Goal: Task Accomplishment & Management: Manage account settings

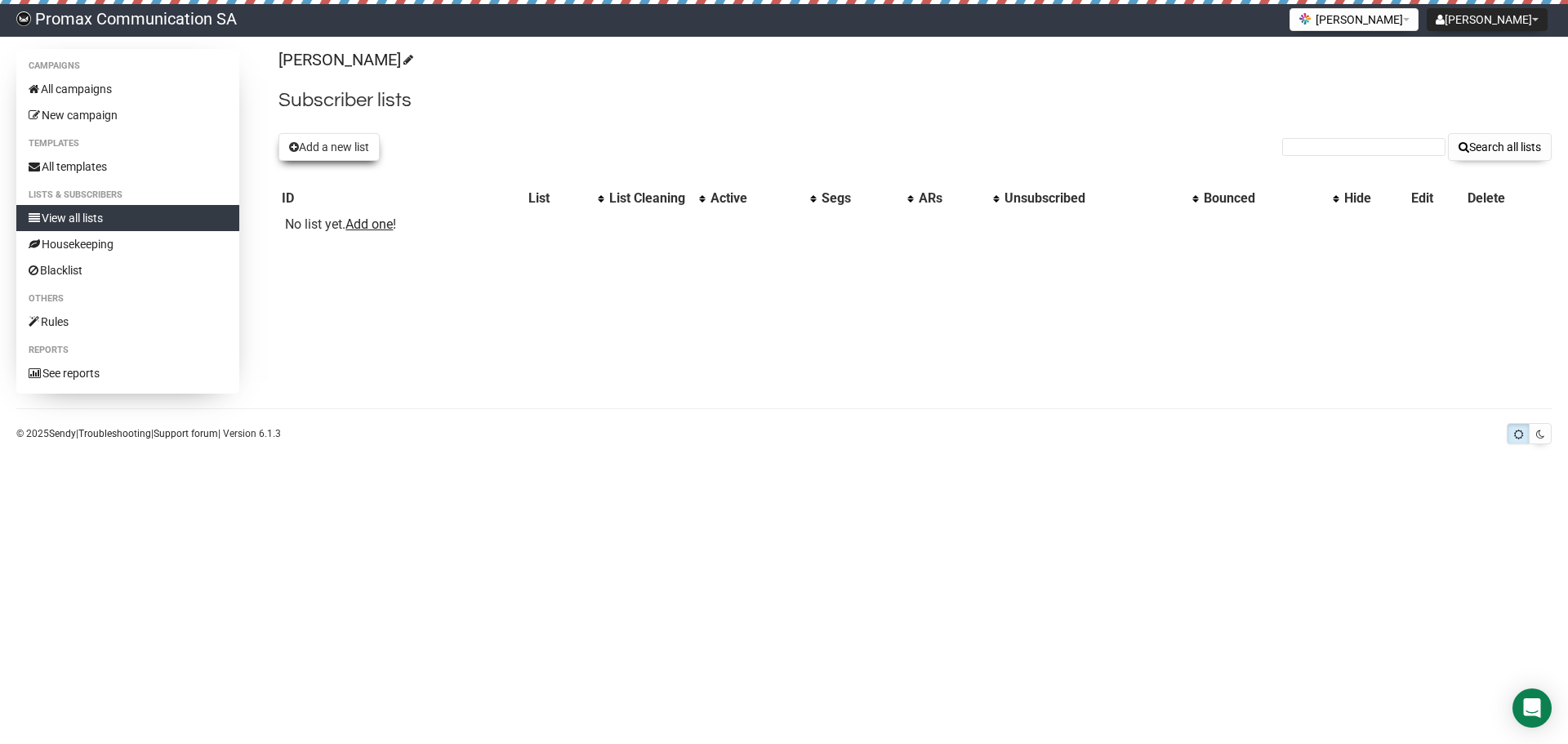
click at [349, 138] on button "Add a new list" at bounding box center [329, 147] width 101 height 28
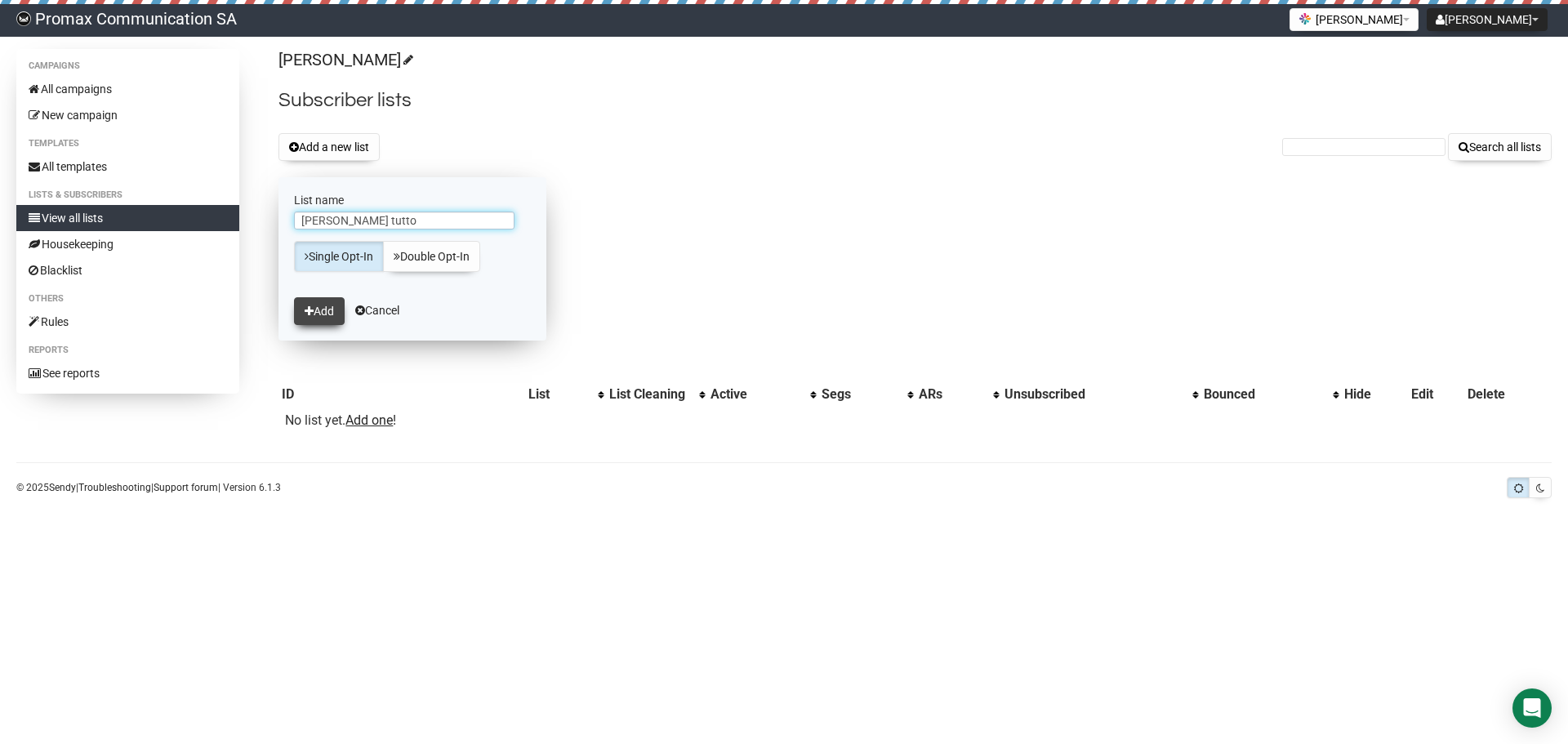
type input "[PERSON_NAME] tutto"
click at [335, 303] on button "Add" at bounding box center [318, 311] width 51 height 28
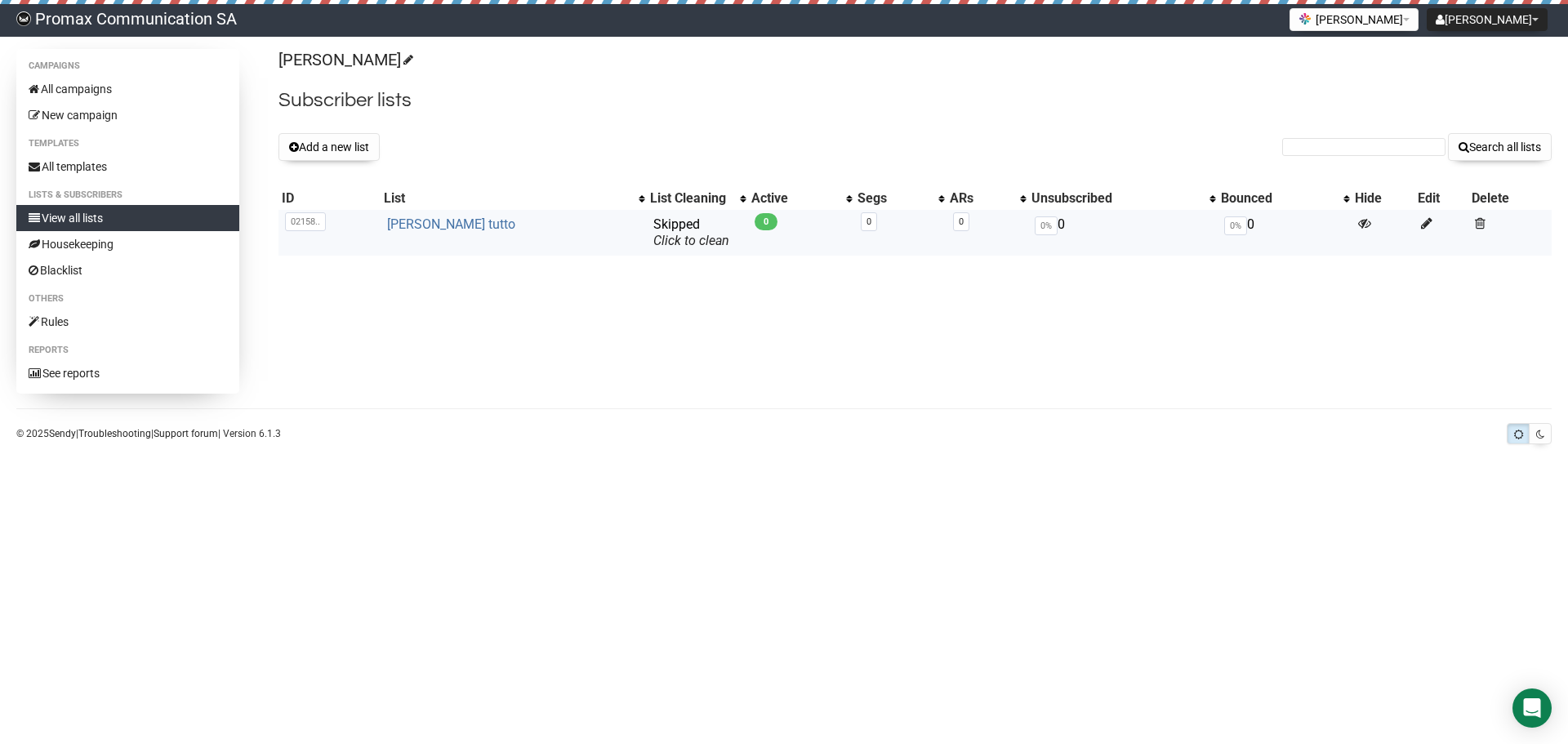
click at [443, 220] on link "[PERSON_NAME] tutto" at bounding box center [450, 224] width 128 height 16
